Goal: Find specific page/section: Find specific page/section

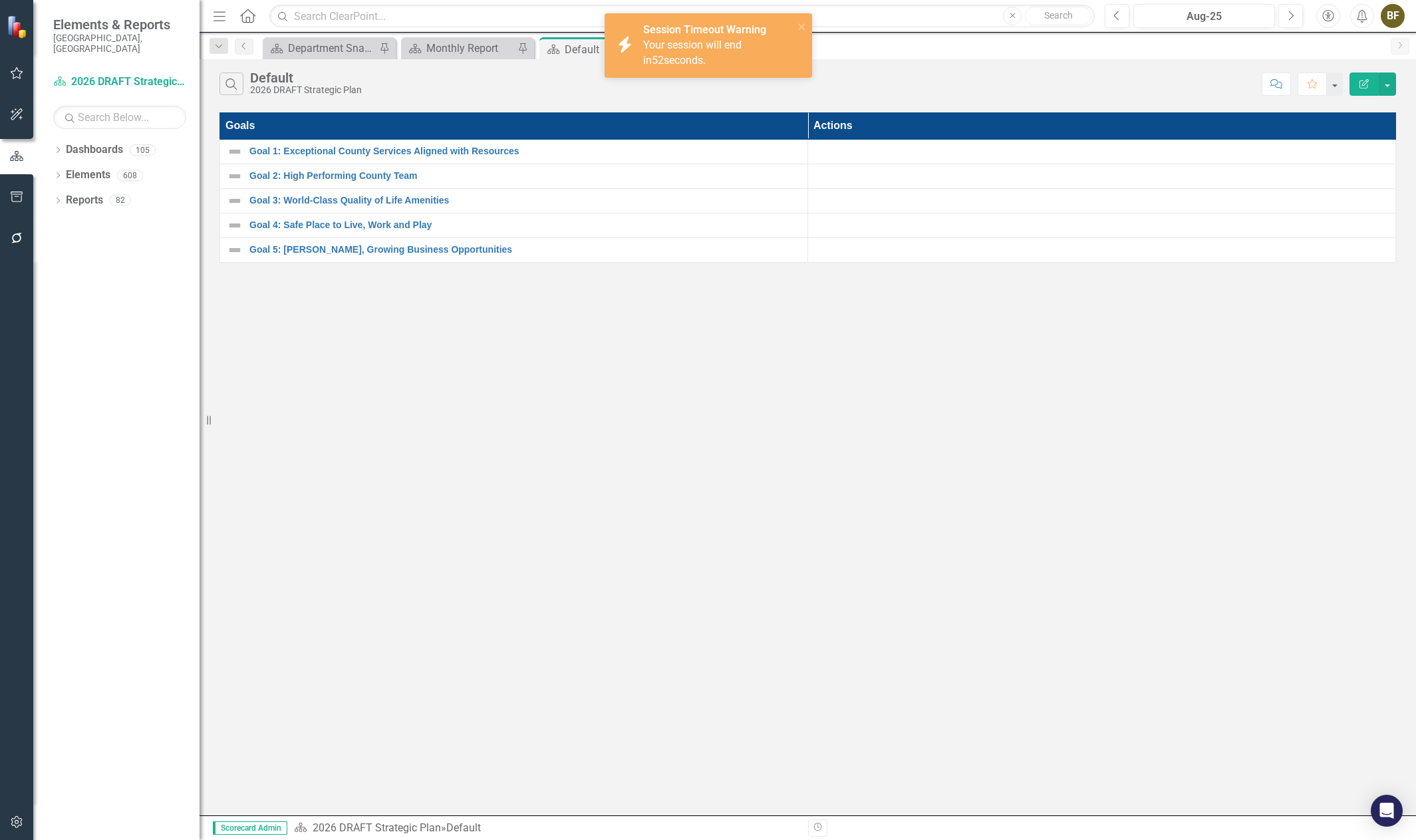
click at [600, 136] on th "Goals" at bounding box center [514, 126] width 588 height 26
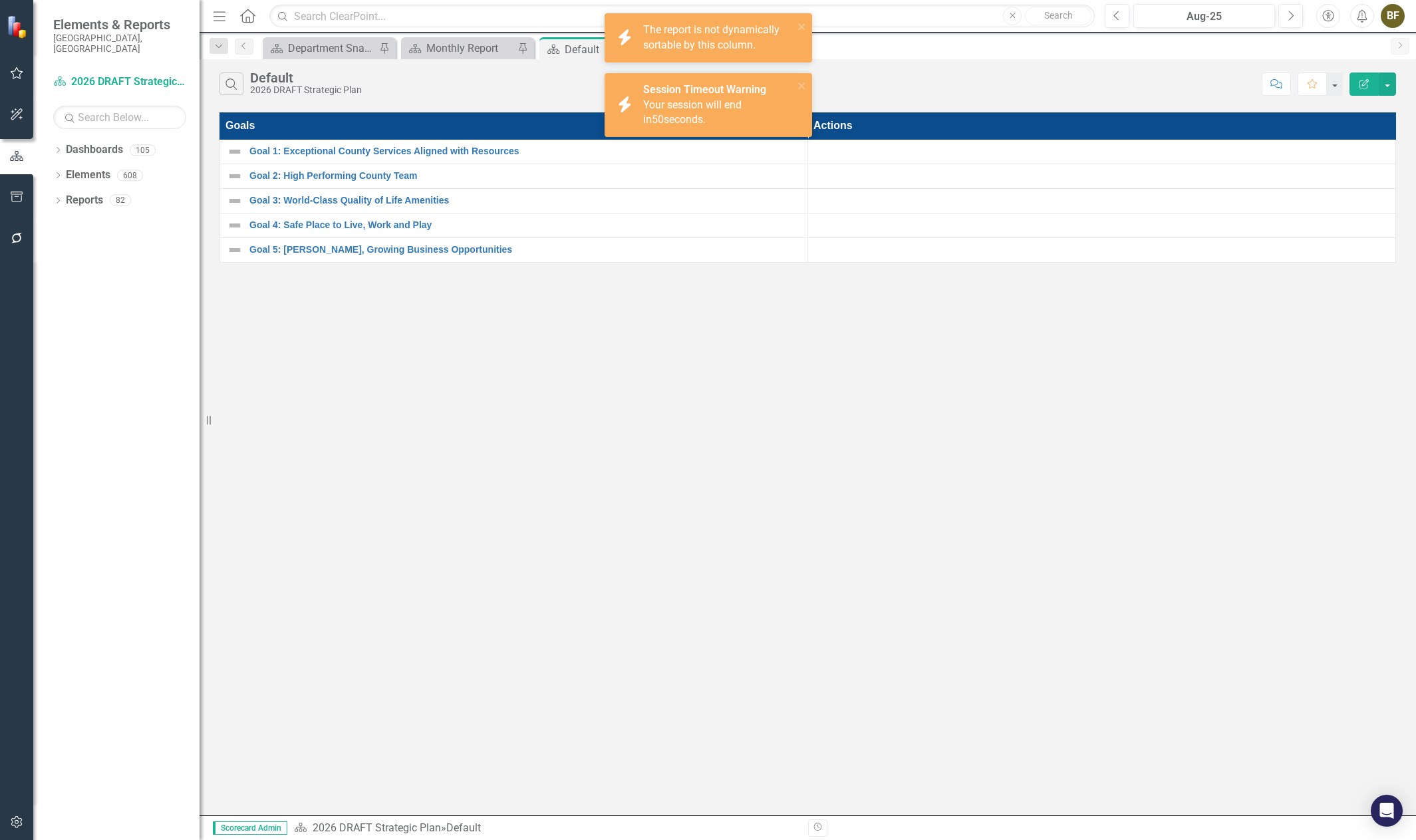
click at [575, 78] on div "Search Default 2026 DRAFT Strategic Plan" at bounding box center [737, 83] width 1035 height 23
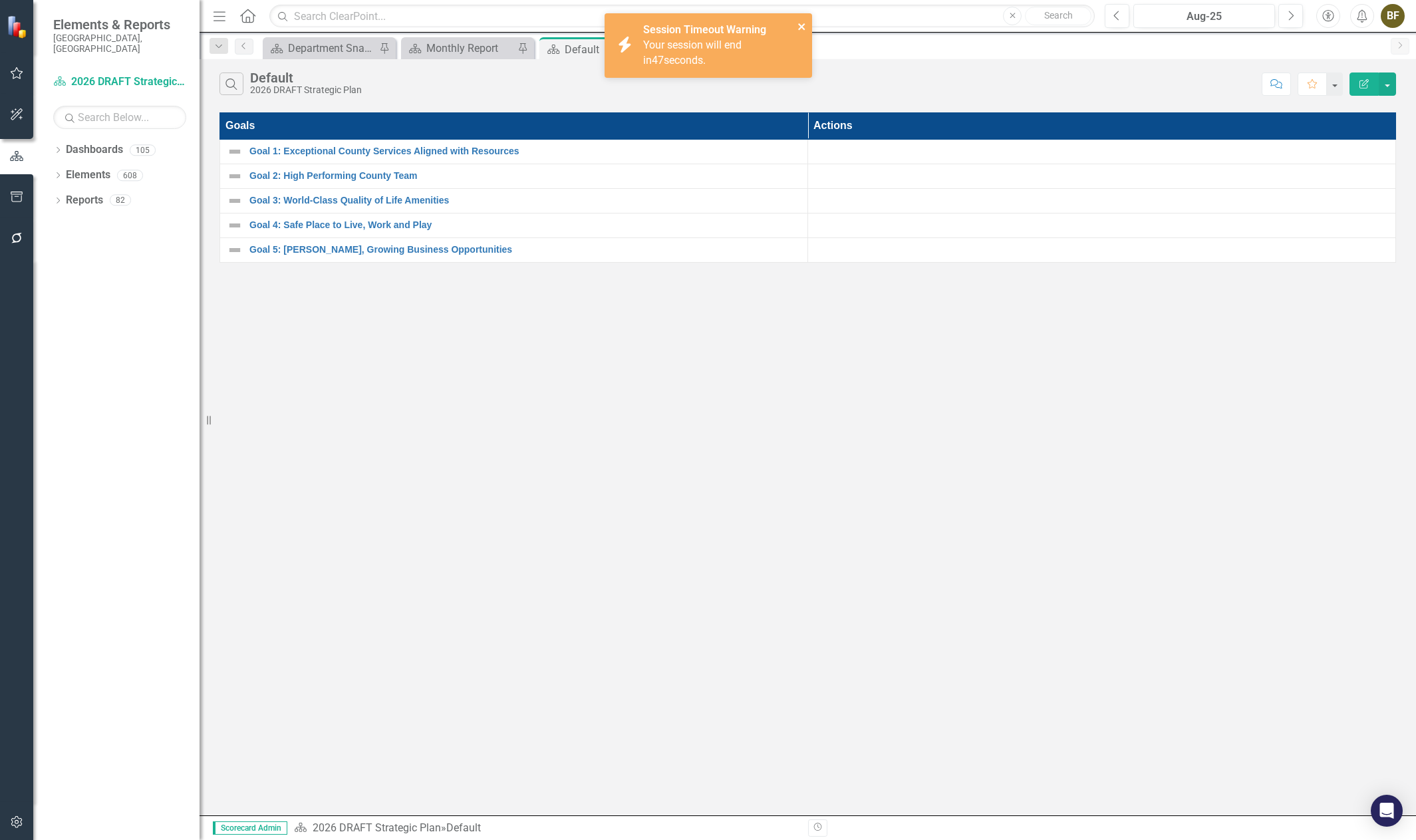
click at [799, 25] on icon "close" at bounding box center [801, 26] width 6 height 6
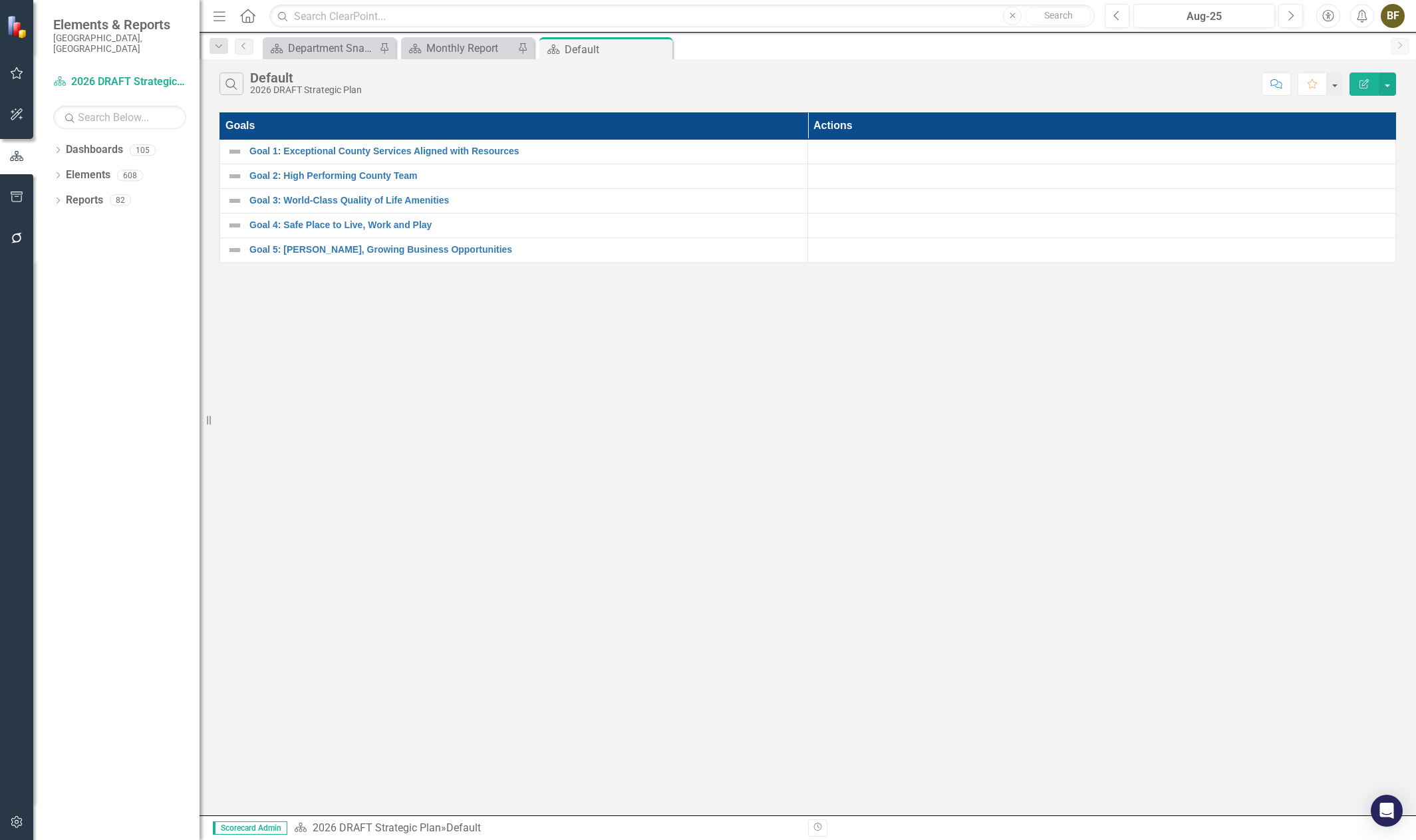
click at [811, 81] on div "Search Default 2026 DRAFT Strategic Plan" at bounding box center [737, 83] width 1035 height 23
click at [59, 173] on icon "Dropdown" at bounding box center [58, 177] width 9 height 7
click at [113, 269] on link "Success Successes" at bounding box center [107, 276] width 69 height 15
